Goal: Information Seeking & Learning: Learn about a topic

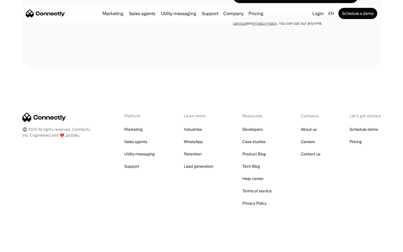
scroll to position [1707, 0]
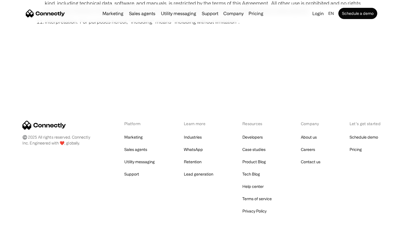
scroll to position [2054, 0]
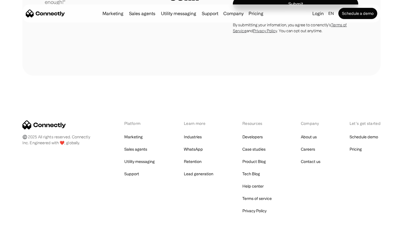
scroll to position [1557, 0]
